Goal: Navigation & Orientation: Find specific page/section

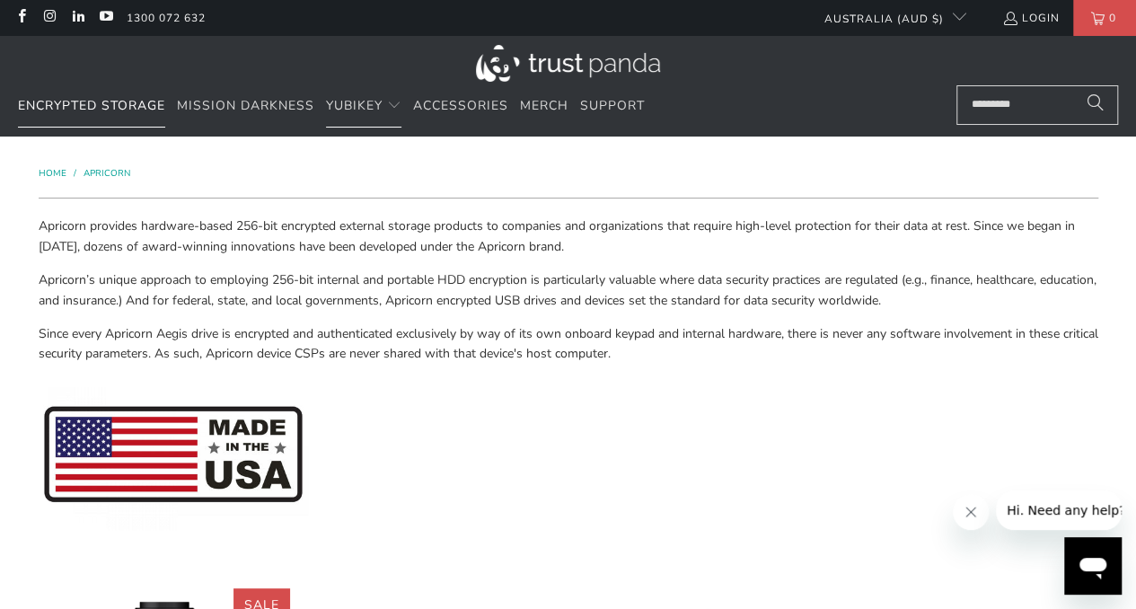
click at [124, 107] on span "Encrypted Storage" at bounding box center [91, 105] width 147 height 17
click at [79, 103] on span "Encrypted Storage" at bounding box center [91, 105] width 147 height 17
